Goal: Find specific page/section: Find specific page/section

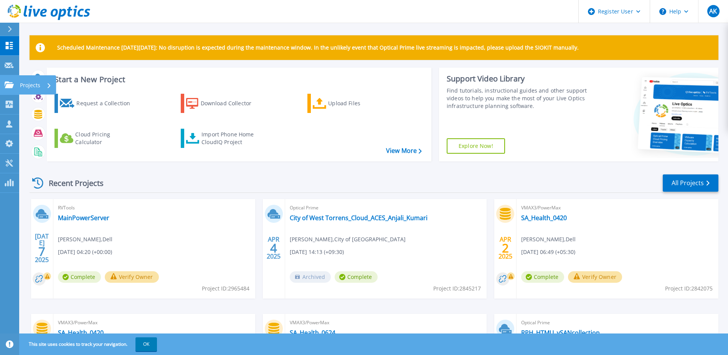
click at [2, 84] on link "Projects Projects" at bounding box center [9, 85] width 19 height 20
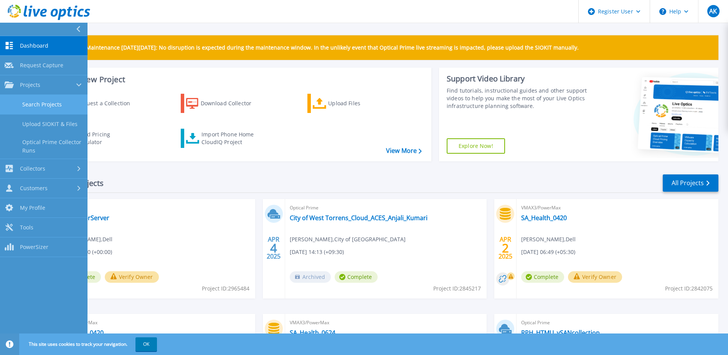
click at [54, 103] on link "Search Projects" at bounding box center [44, 105] width 88 height 20
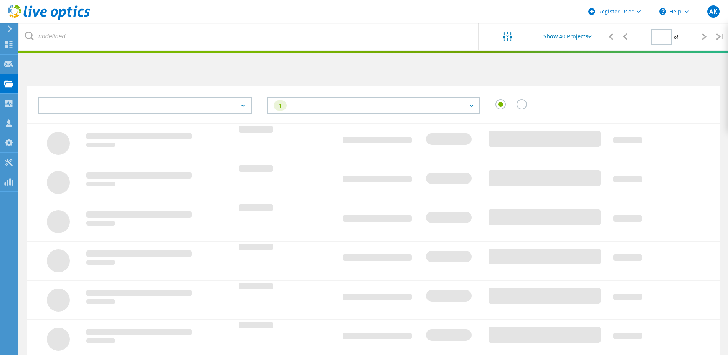
type input "1"
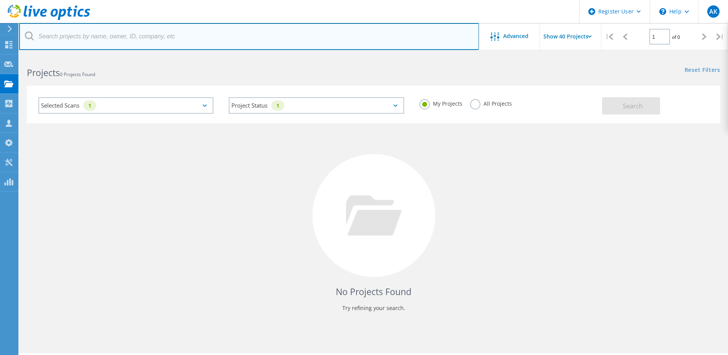
click at [112, 39] on input "text" at bounding box center [249, 36] width 460 height 27
paste input "3054771"
type input "3054771"
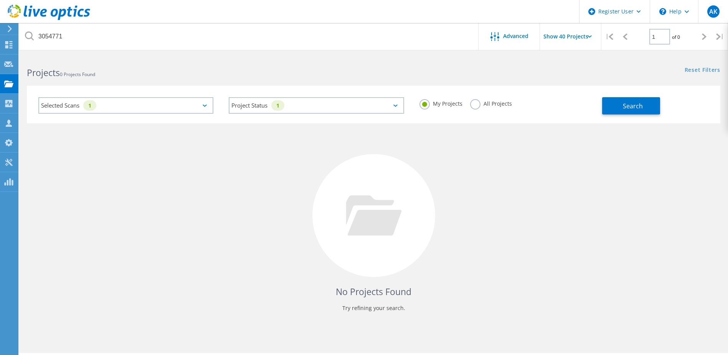
click at [473, 106] on label "All Projects" at bounding box center [491, 102] width 42 height 7
click at [0, 0] on input "All Projects" at bounding box center [0, 0] width 0 height 0
click at [626, 103] on span "Search" at bounding box center [633, 106] width 20 height 8
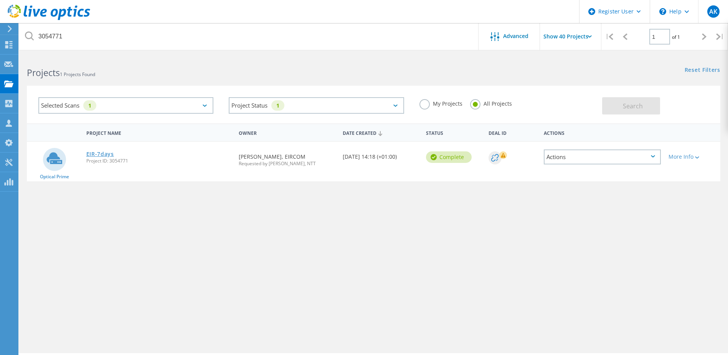
click at [101, 152] on link "EIR-7days" at bounding box center [100, 153] width 28 height 5
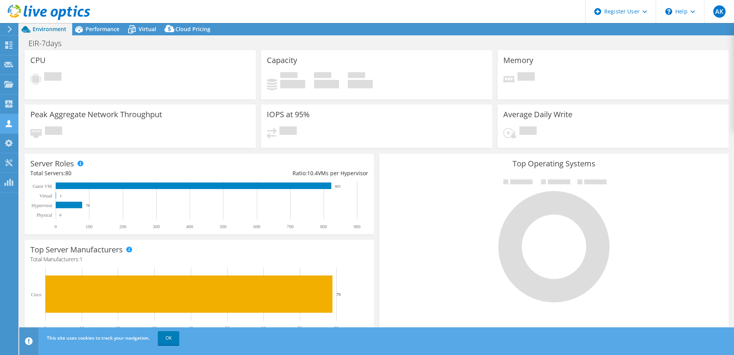
select select "USD"
